Goal: Information Seeking & Learning: Learn about a topic

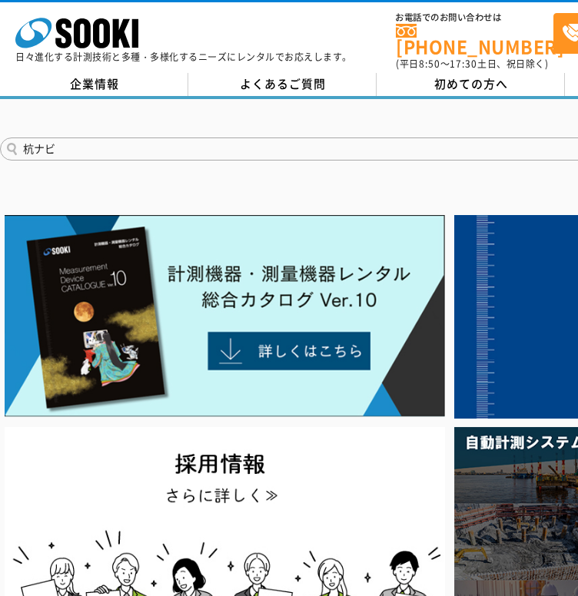
type input "杭ナビ"
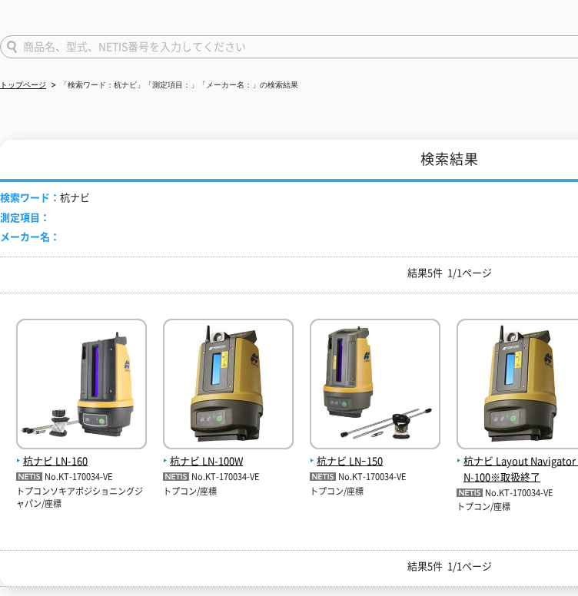
scroll to position [154, 0]
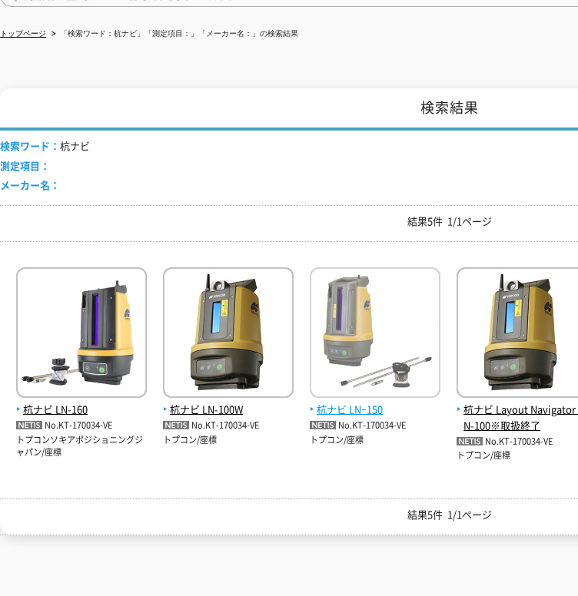
click at [340, 402] on span "杭ナビ LNｰ150" at bounding box center [375, 410] width 131 height 16
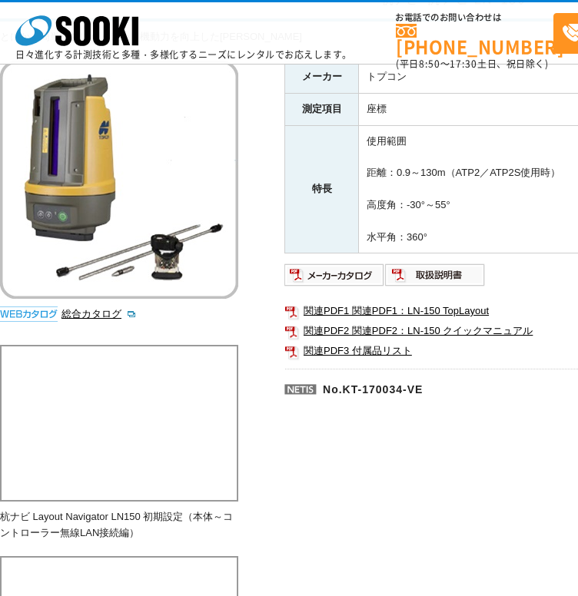
scroll to position [204, 0]
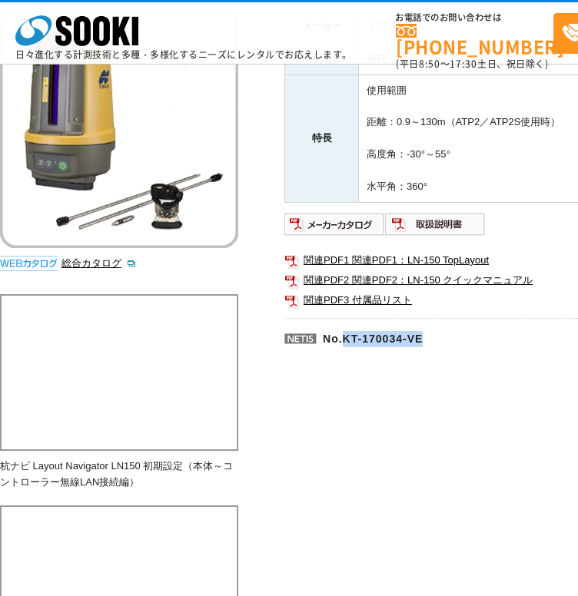
drag, startPoint x: 342, startPoint y: 336, endPoint x: 464, endPoint y: 343, distance: 122.4
click at [464, 343] on p "No.KT-170034-VE" at bounding box center [466, 336] width 364 height 37
copy p "KT-170034-VE"
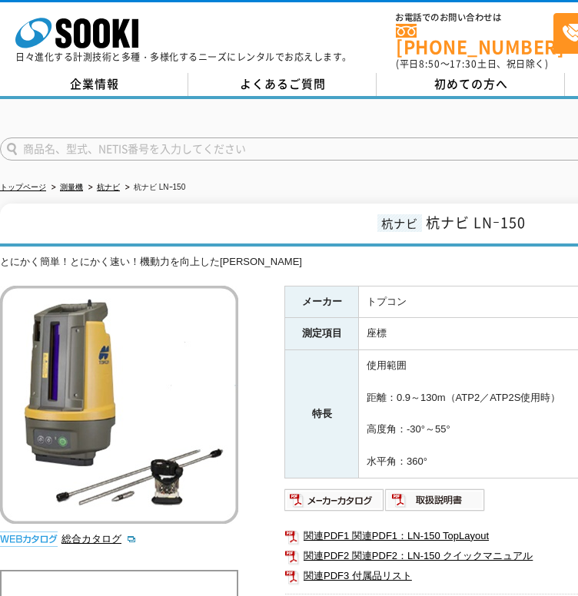
click at [148, 138] on input "text" at bounding box center [350, 149] width 701 height 23
type input "HO"
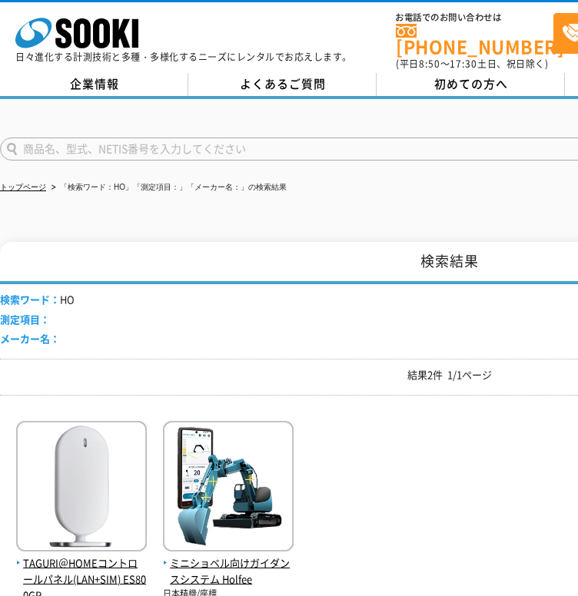
click at [144, 141] on input "text" at bounding box center [350, 149] width 701 height 23
type input "め"
type input "無線用"
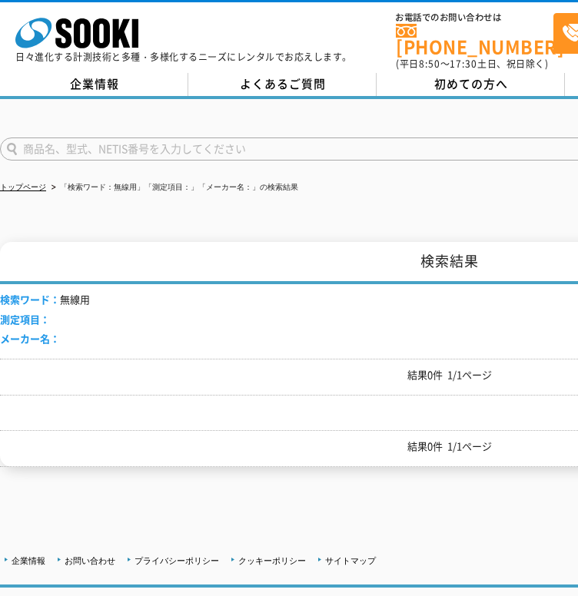
click at [121, 138] on input "text" at bounding box center [350, 149] width 701 height 23
type input "クレーン用"
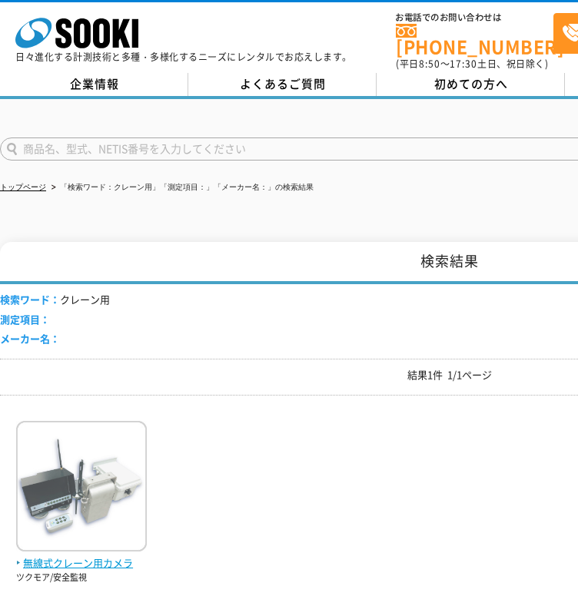
click at [93, 481] on img at bounding box center [81, 488] width 131 height 134
